Goal: Navigation & Orientation: Find specific page/section

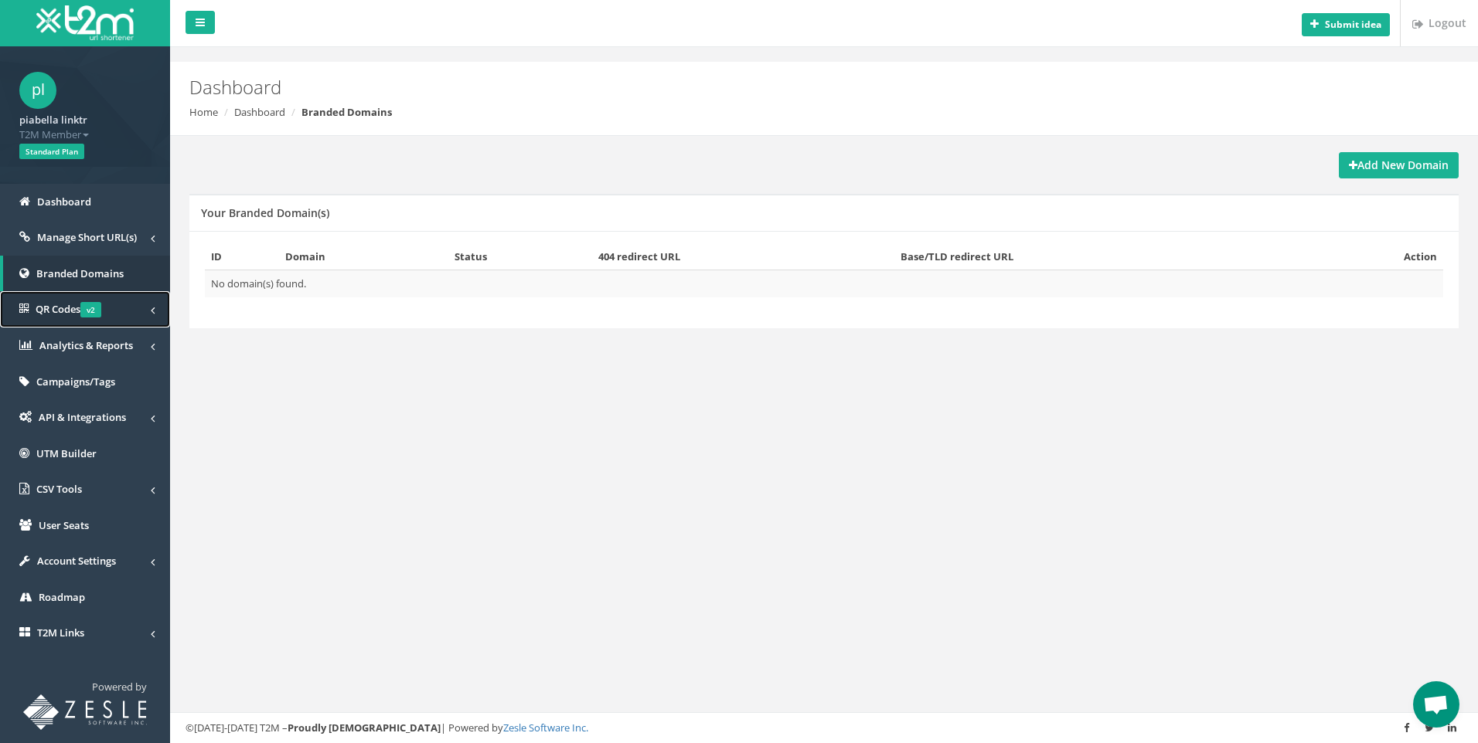
click at [64, 305] on span "QR Codes v2" at bounding box center [69, 309] width 66 height 14
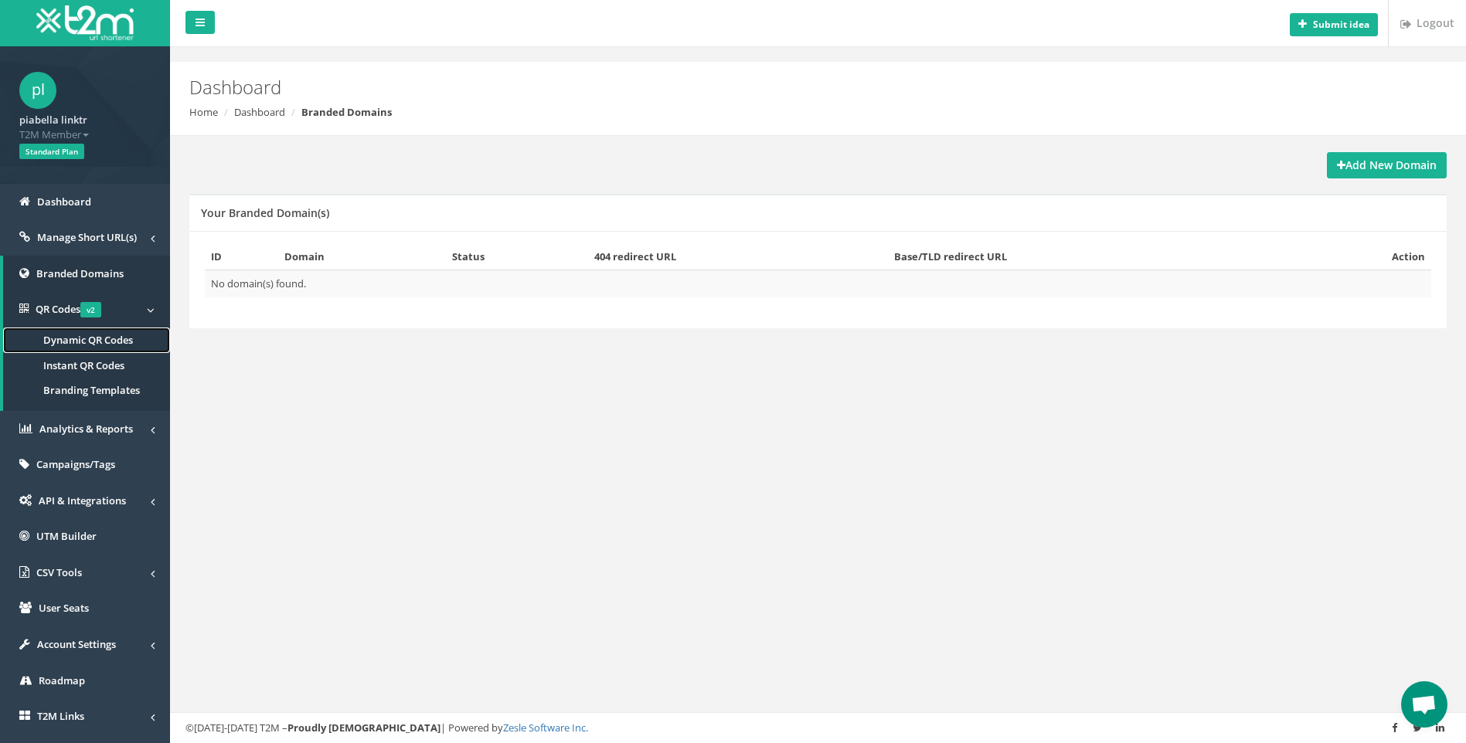
click at [76, 339] on span "Dynamic QR Codes" at bounding box center [88, 340] width 90 height 14
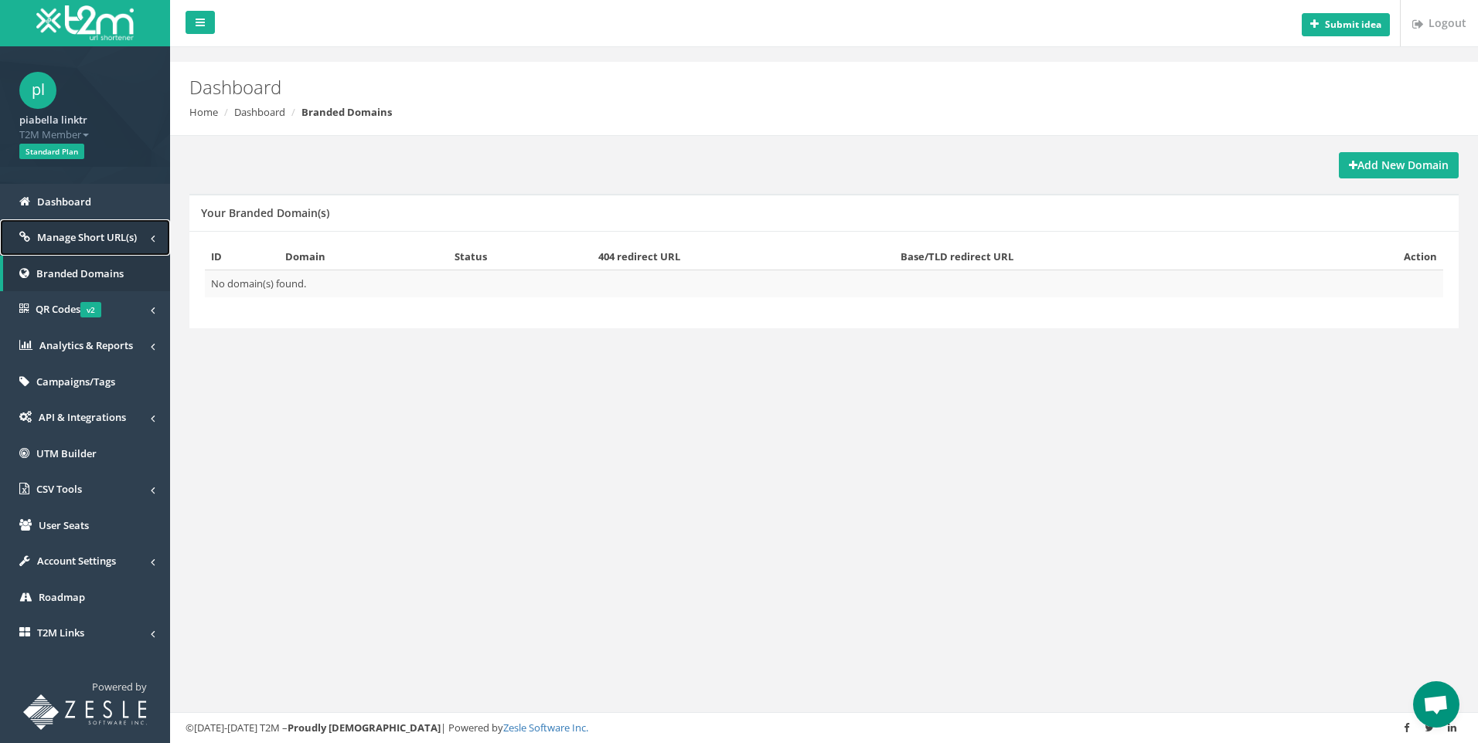
drag, startPoint x: 0, startPoint y: 0, endPoint x: 61, endPoint y: 236, distance: 244.2
click at [61, 236] on span "Manage Short URL(s)" at bounding box center [87, 237] width 100 height 14
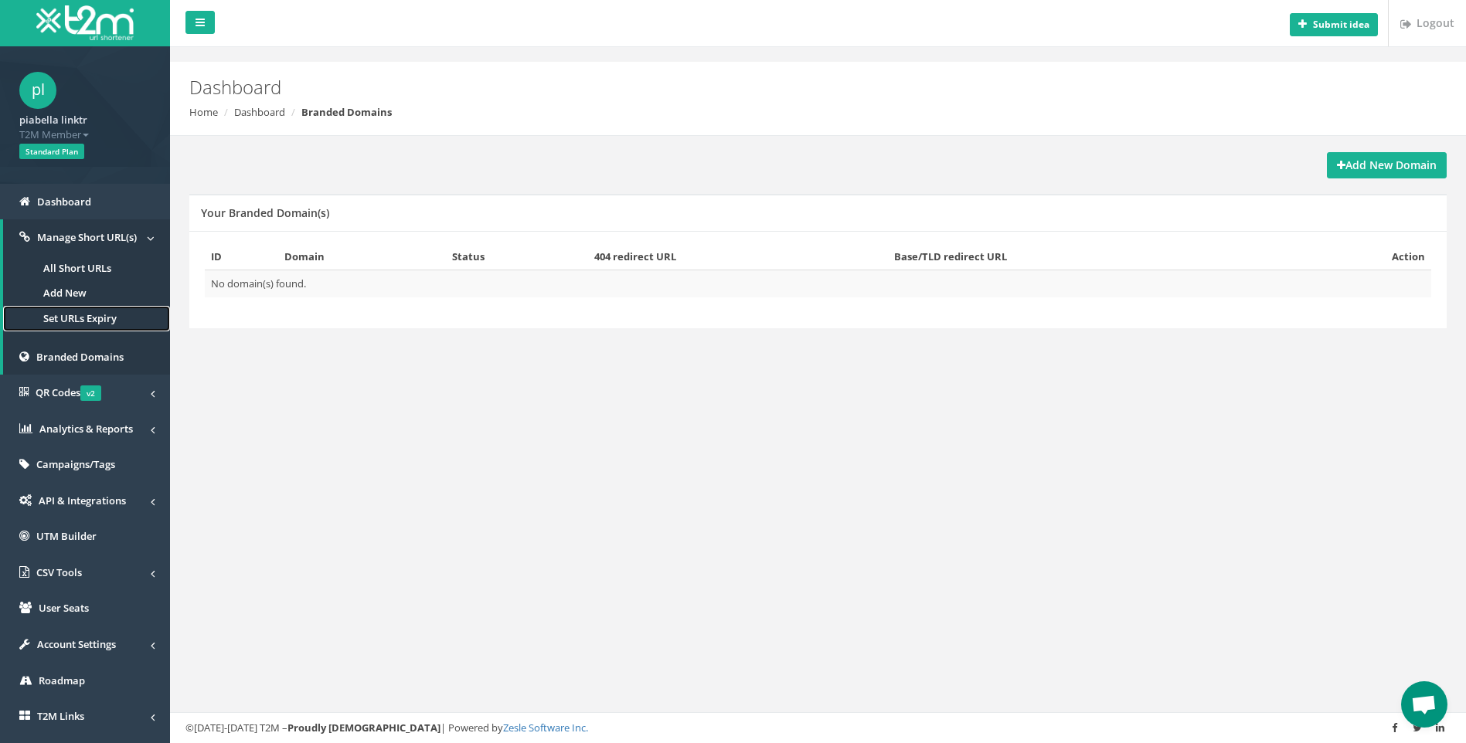
click at [66, 317] on link "Set URLs Expiry" at bounding box center [86, 319] width 167 height 26
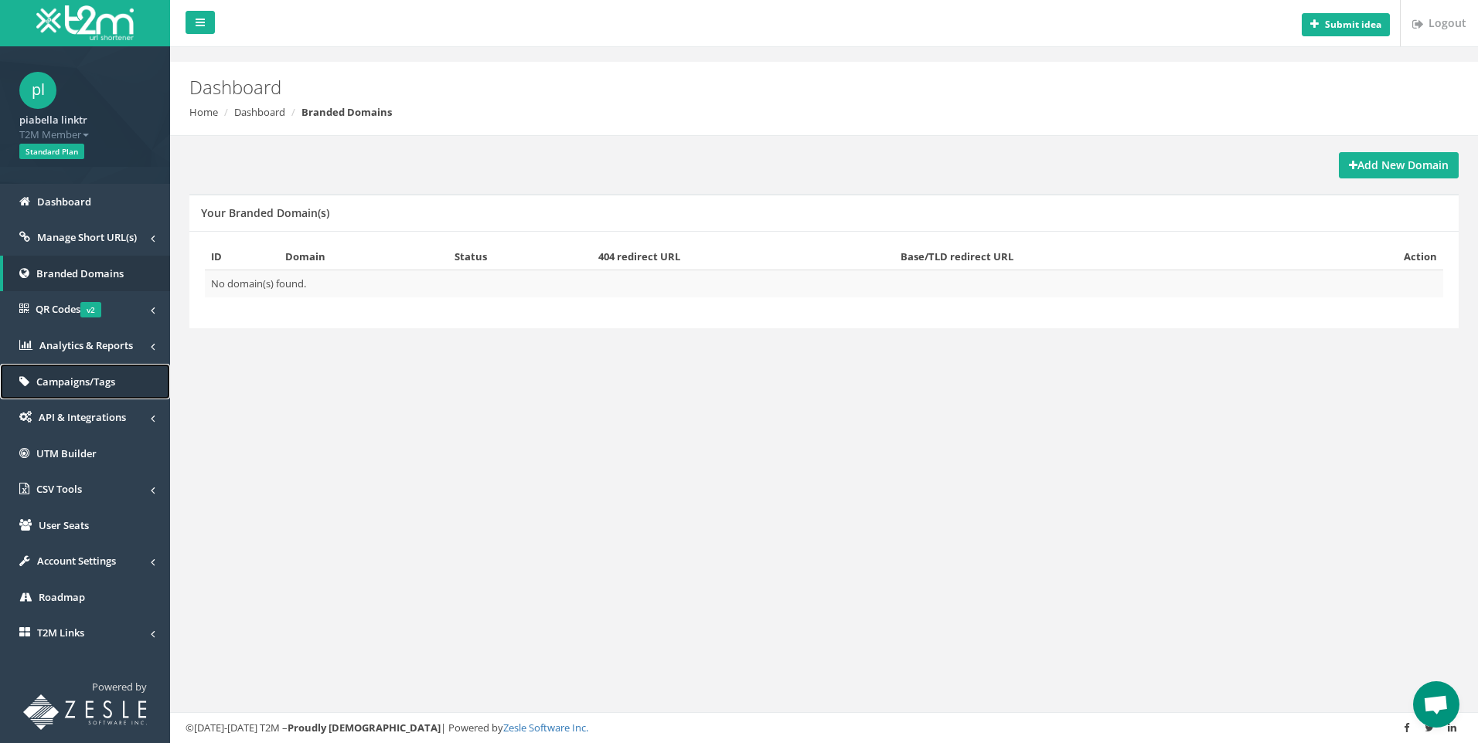
click at [73, 366] on link "Campaigns/Tags" at bounding box center [85, 382] width 170 height 36
